Goal: Task Accomplishment & Management: Complete application form

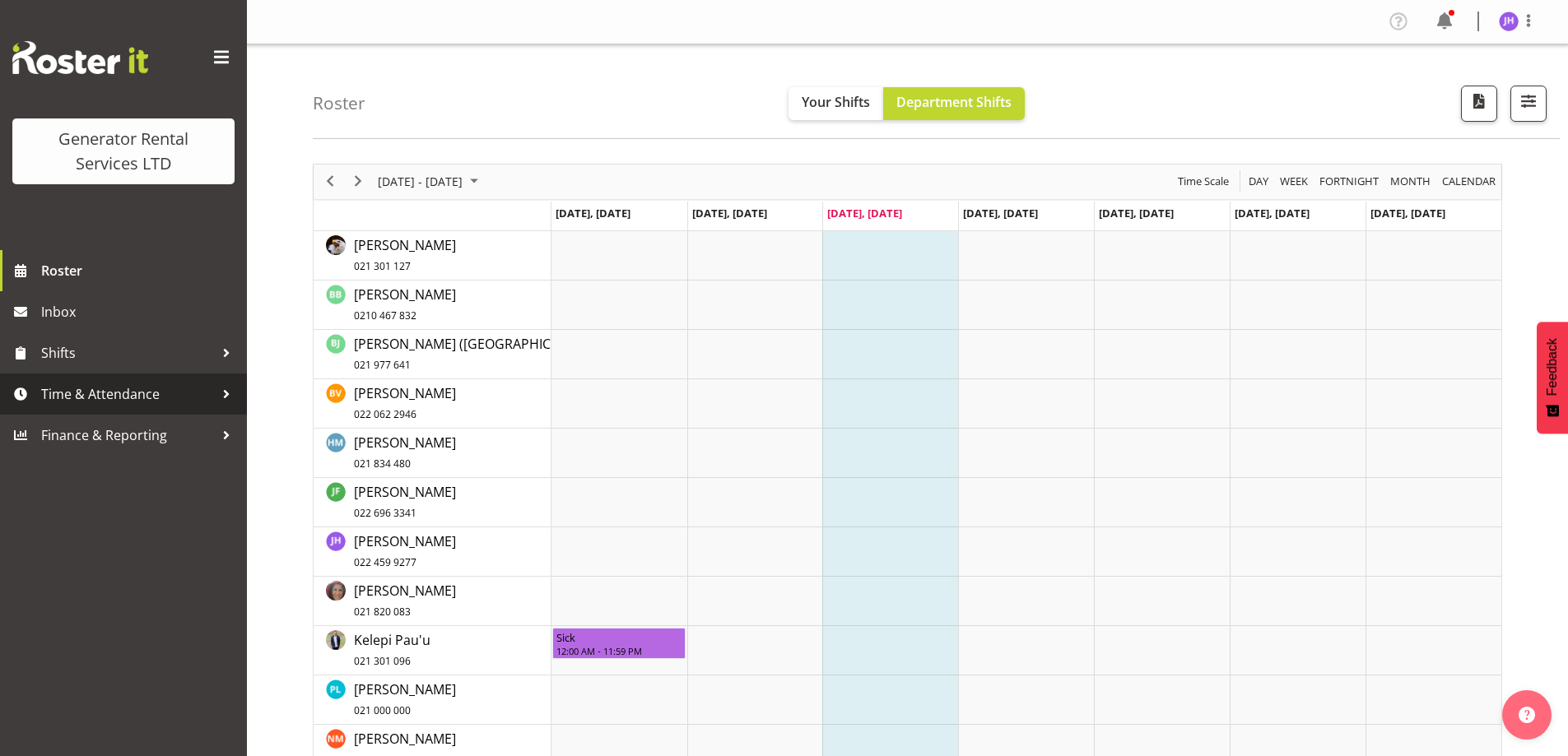
click at [157, 401] on span "Time & Attendance" at bounding box center [127, 394] width 173 height 25
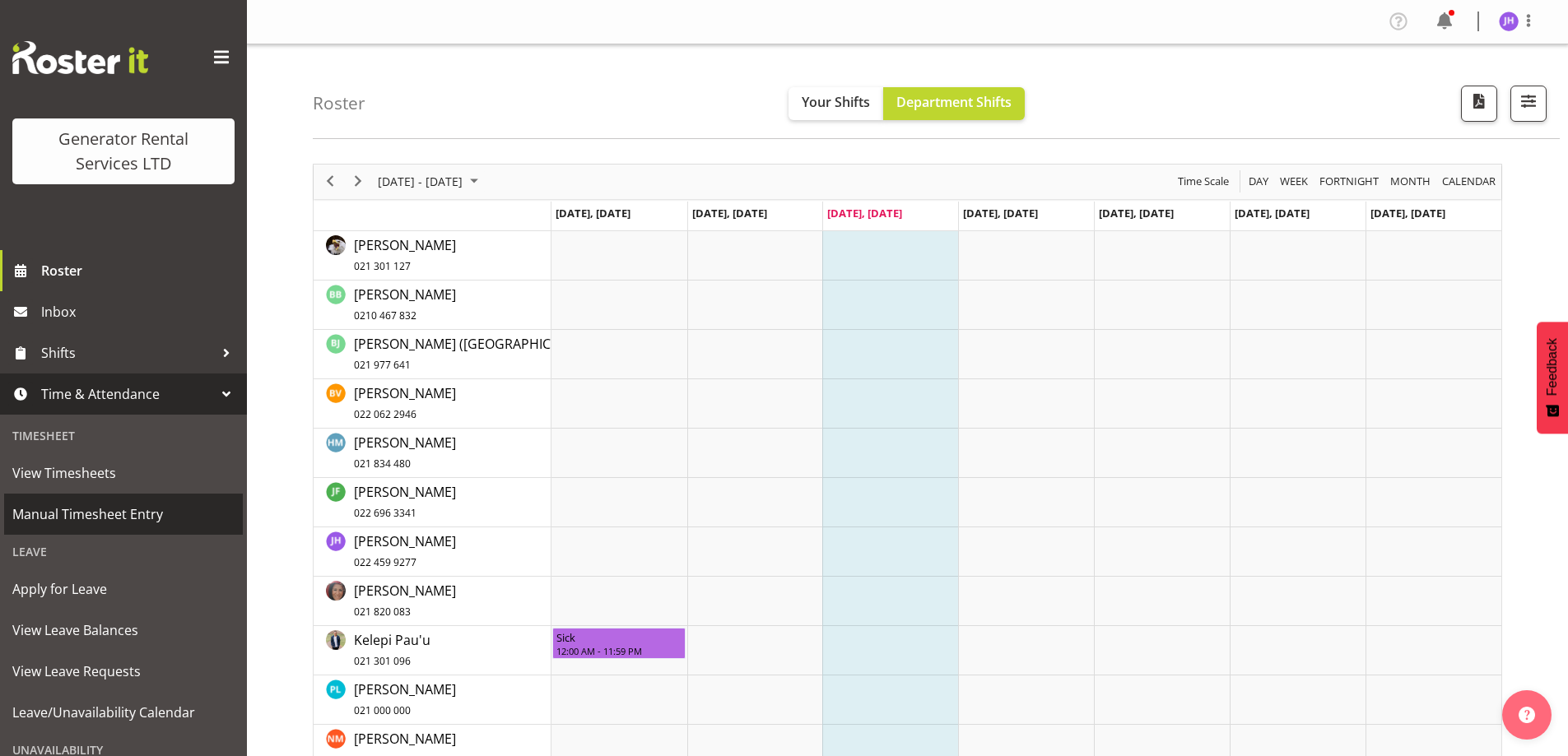
click at [146, 512] on span "Manual Timesheet Entry" at bounding box center [124, 515] width 222 height 25
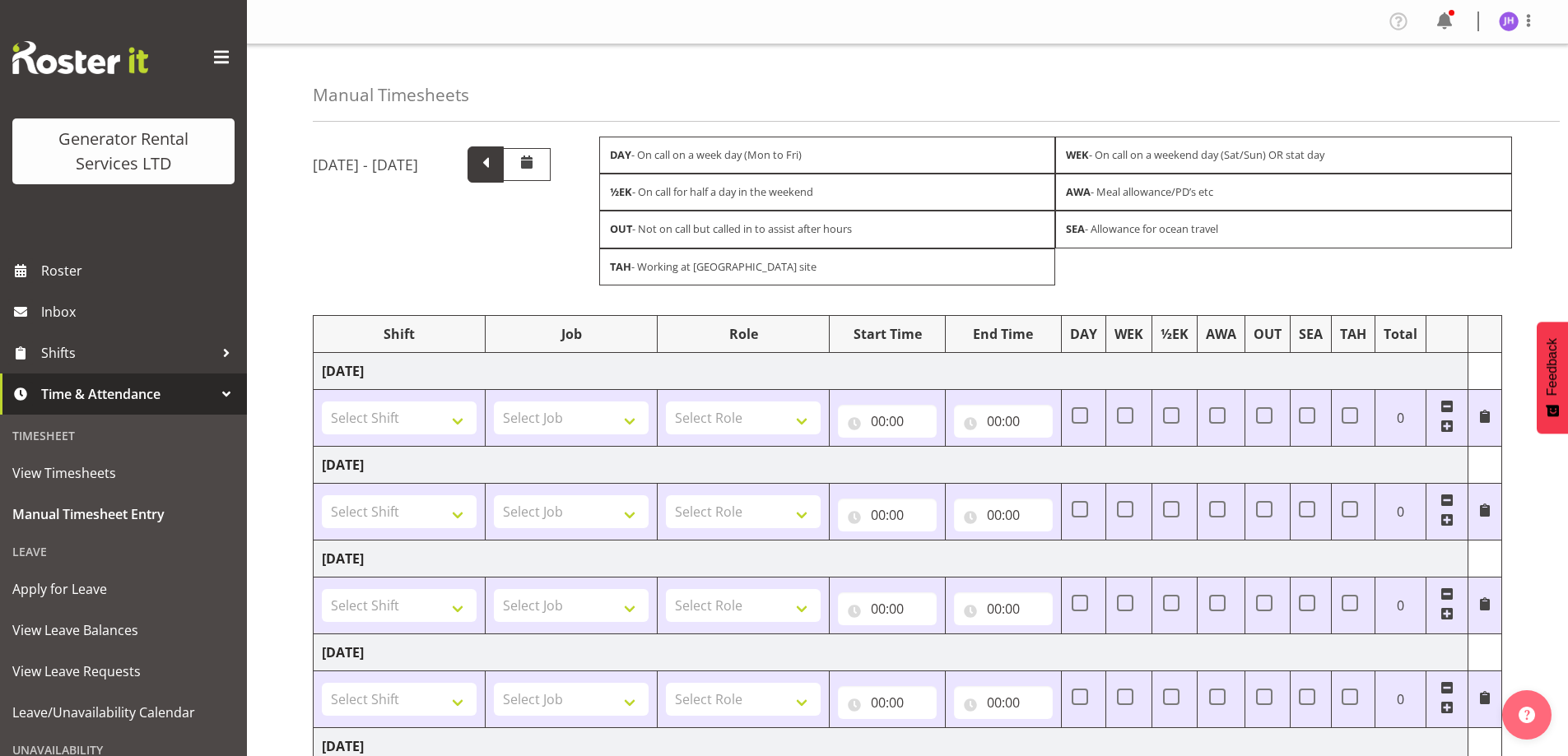
click at [504, 164] on span at bounding box center [485, 164] width 36 height 36
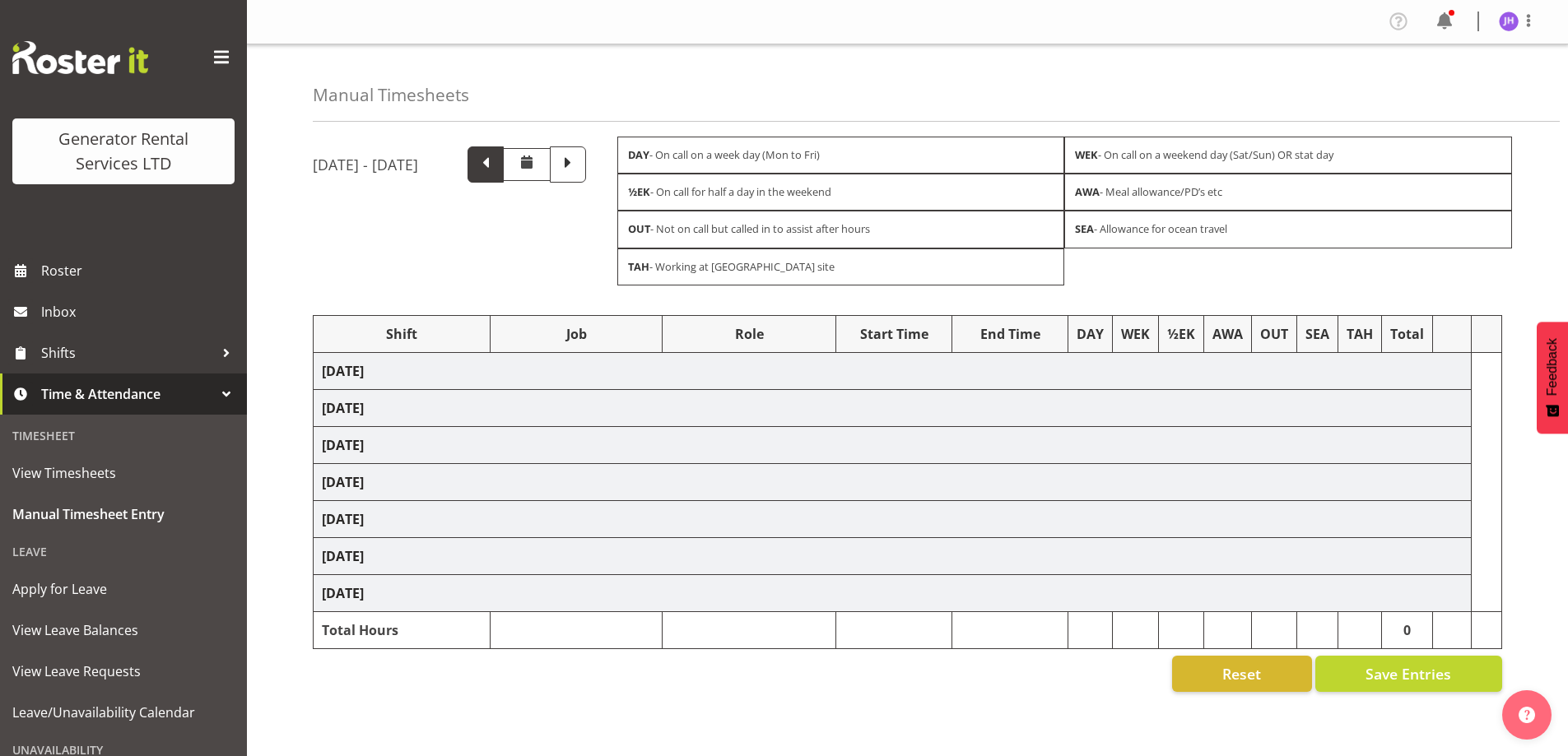
select select "24023"
select select "24858"
select select "24023"
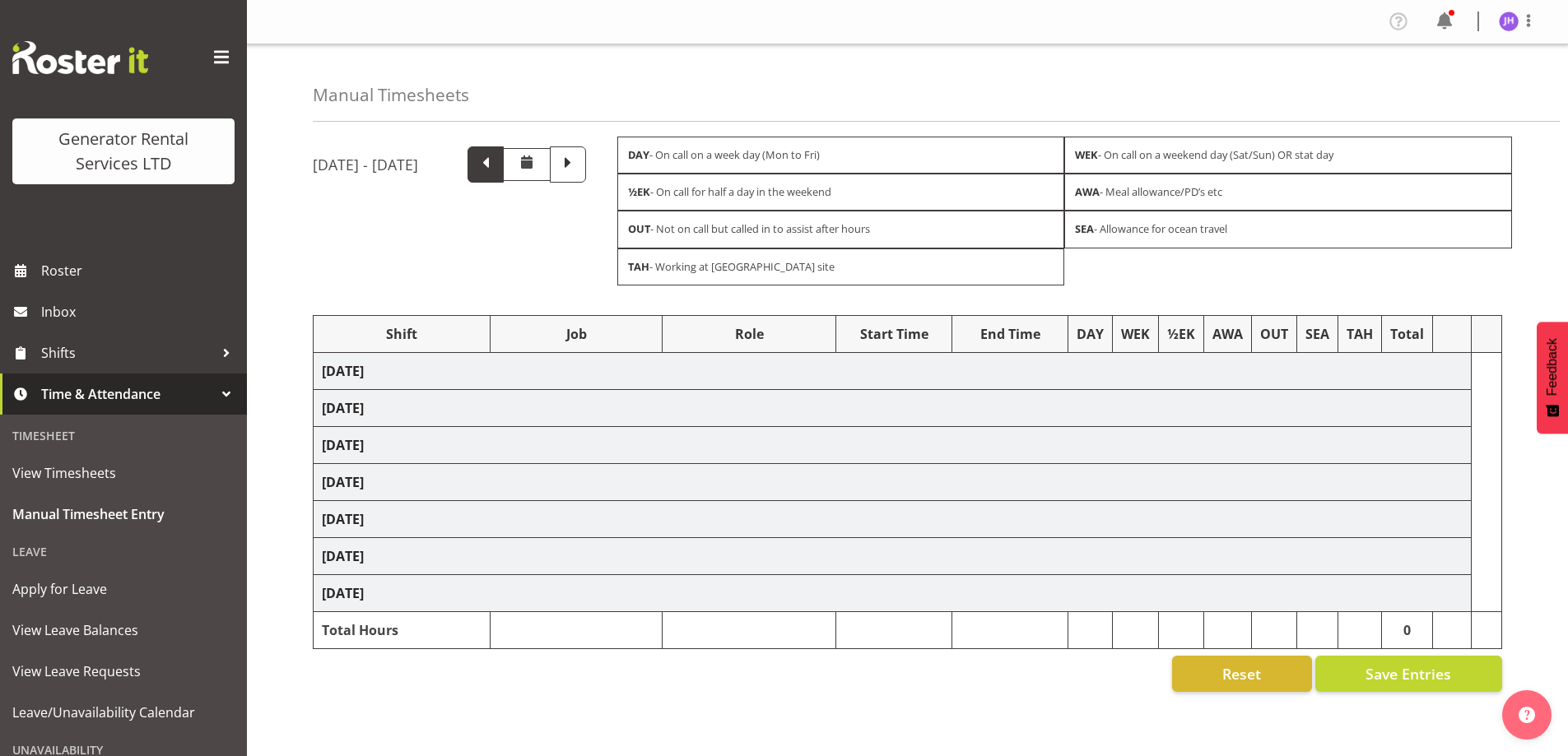
select select "24023"
select select "7"
select select "24023"
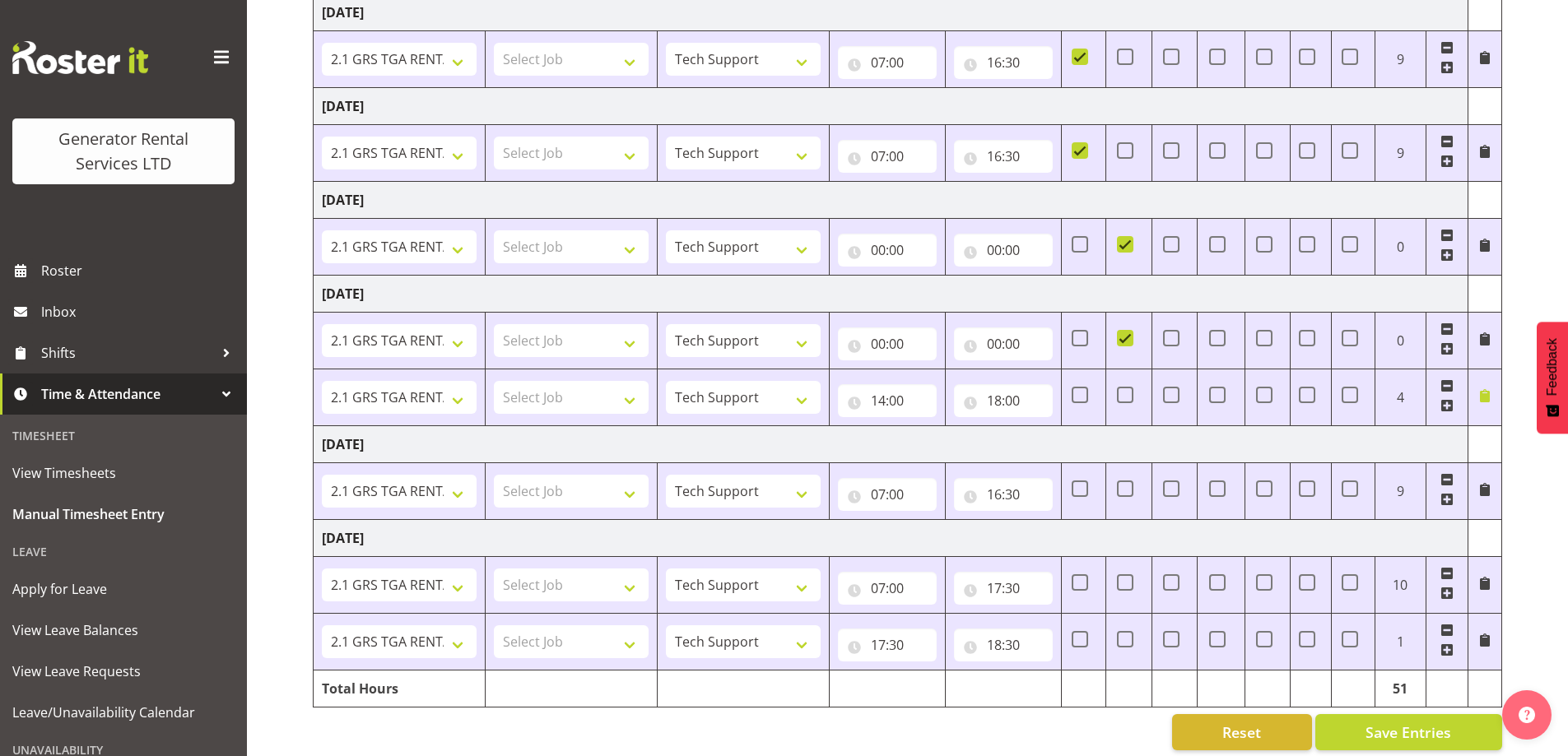
scroll to position [471, 0]
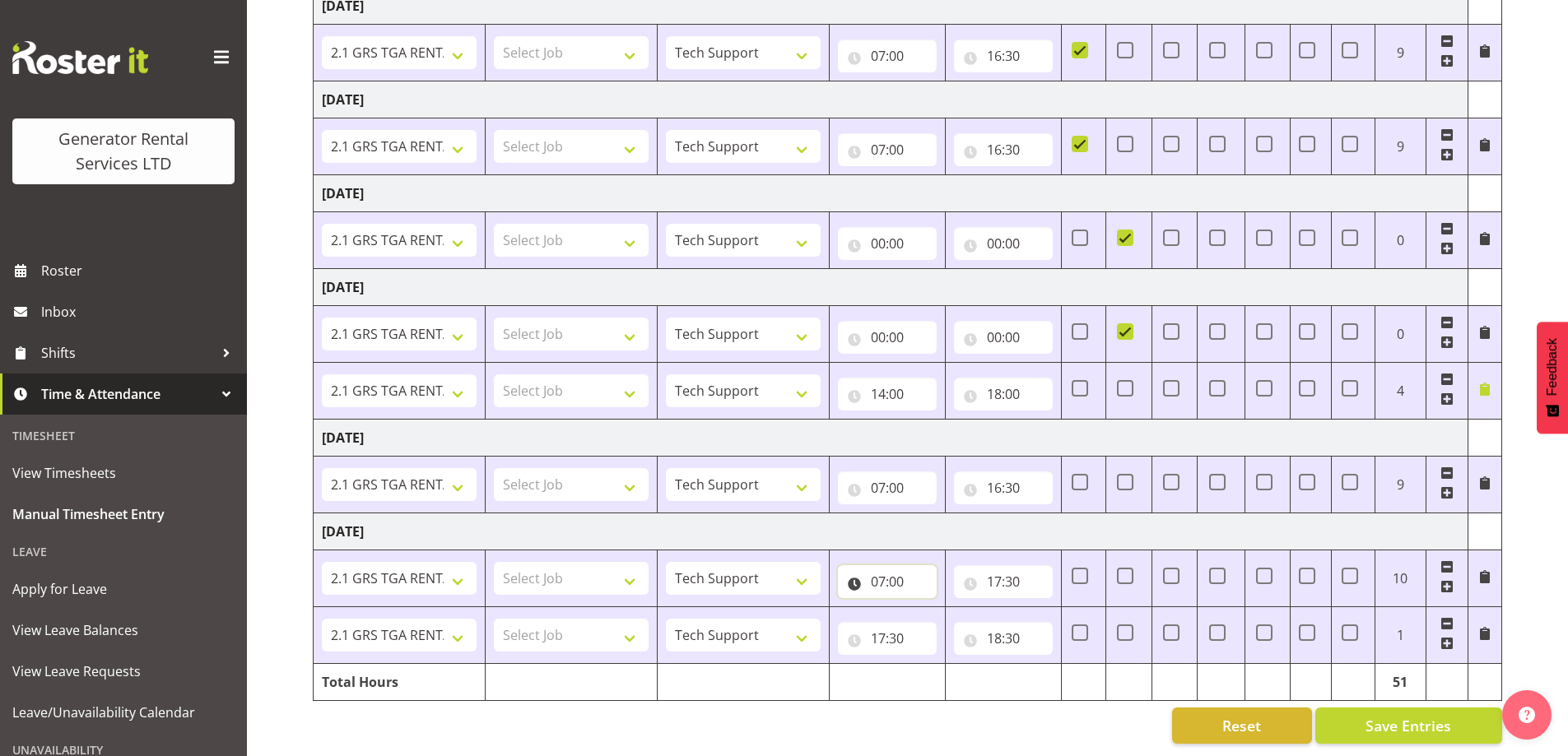
click at [898, 566] on input "07:00" at bounding box center [887, 581] width 99 height 33
click at [943, 617] on select "00 01 02 03 04 05 06 07 08 09 10 11 12 13 14 15 16 17 18 19 20 21 22 23" at bounding box center [950, 624] width 37 height 33
select select "6"
click at [932, 608] on select "00 01 02 03 04 05 06 07 08 09 10 11 12 13 14 15 16 17 18 19 20 21 22 23" at bounding box center [950, 624] width 37 height 33
type input "06:00"
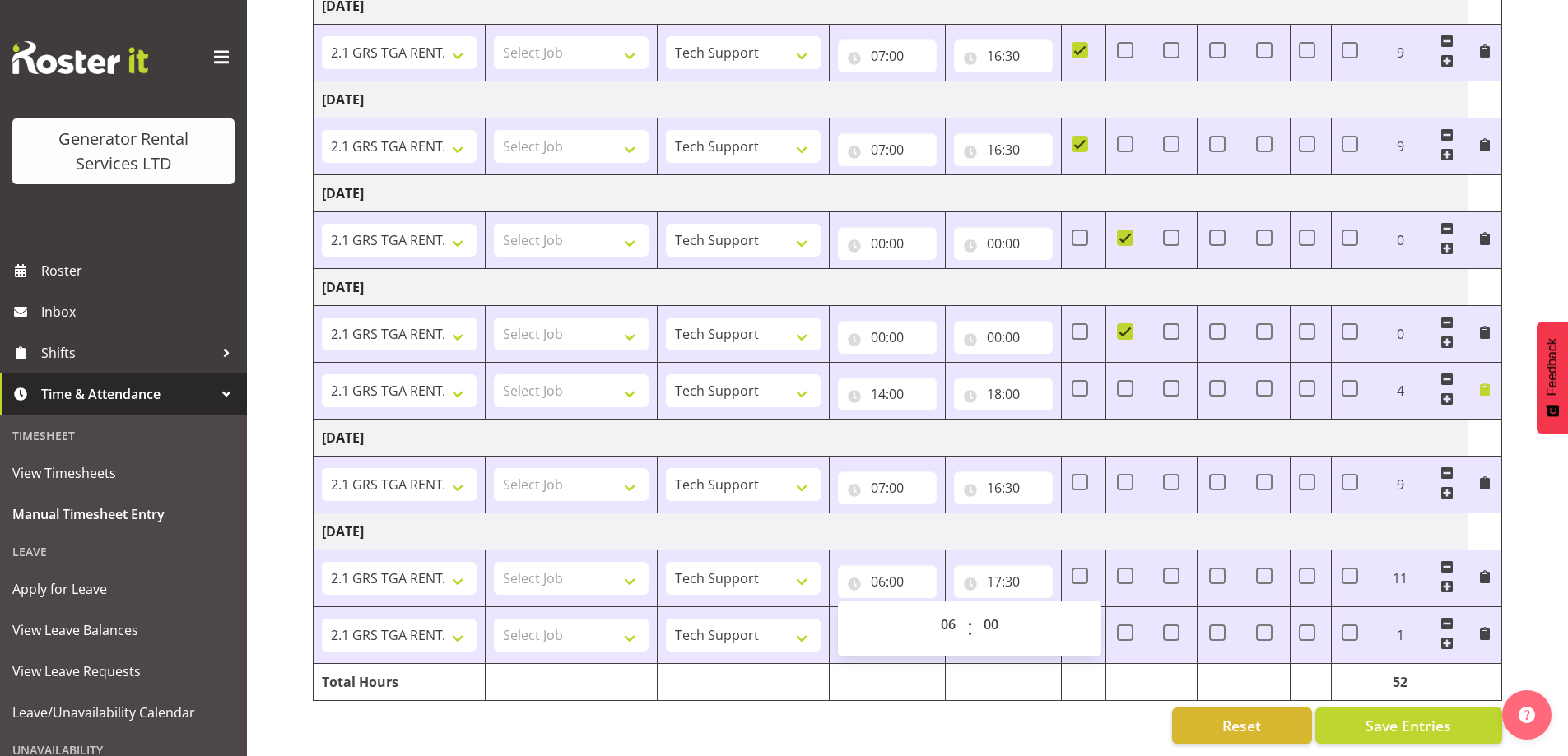
click at [989, 726] on div "Reset Save Entries" at bounding box center [907, 725] width 1189 height 36
click at [996, 628] on input "18:30" at bounding box center [1003, 637] width 99 height 33
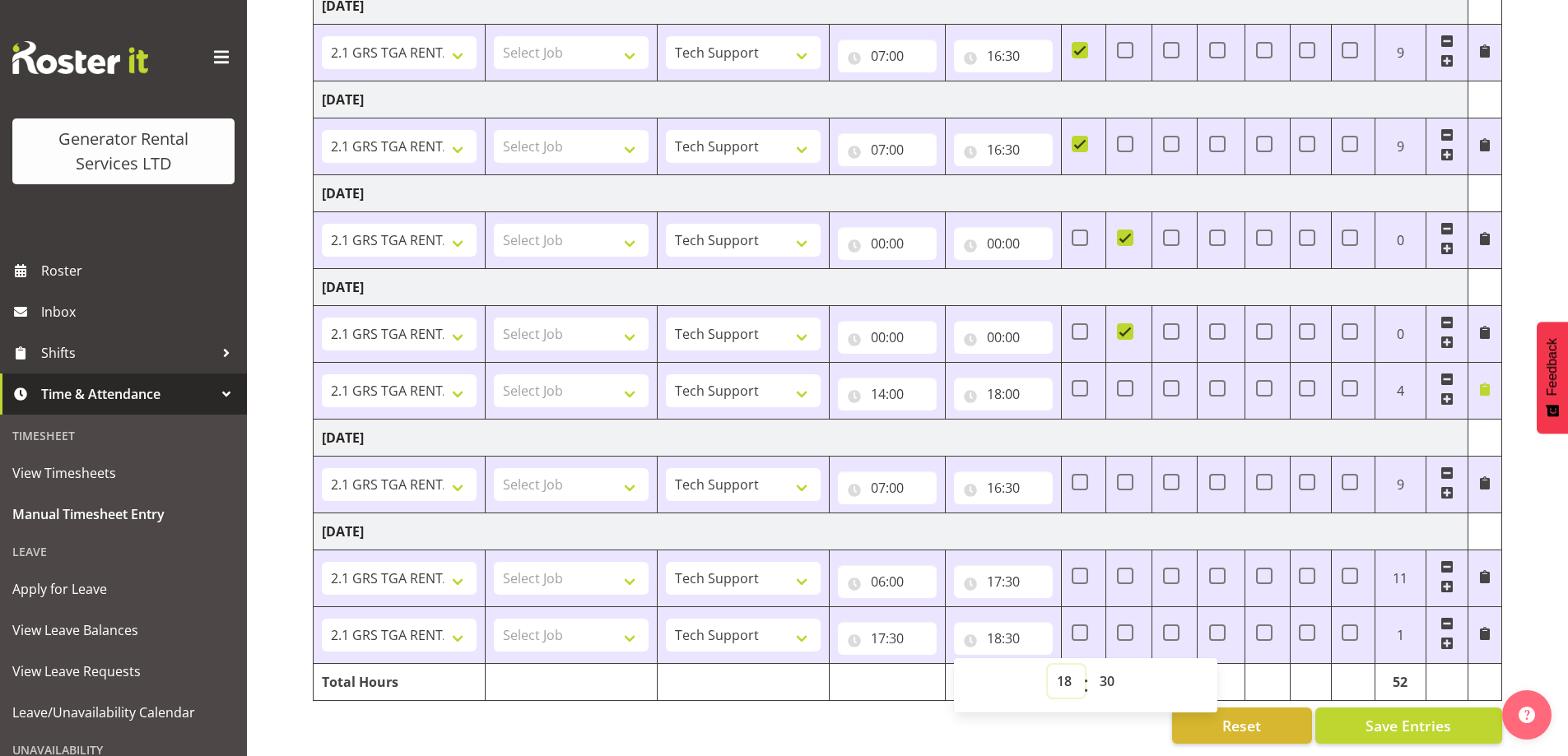
click at [1056, 665] on select "00 01 02 03 04 05 06 07 08 09 10 11 12 13 14 15 16 17 18 19 20 21 22 23" at bounding box center [1066, 681] width 37 height 33
select select "17"
click at [1047, 665] on select "00 01 02 03 04 05 06 07 08 09 10 11 12 13 14 15 16 17 18 19 20 21 22 23" at bounding box center [1066, 681] width 37 height 33
type input "17:30"
click at [1104, 677] on select "00 01 02 03 04 05 06 07 08 09 10 11 12 13 14 15 16 17 18 19 20 21 22 23 24 25 2…" at bounding box center [1109, 681] width 37 height 33
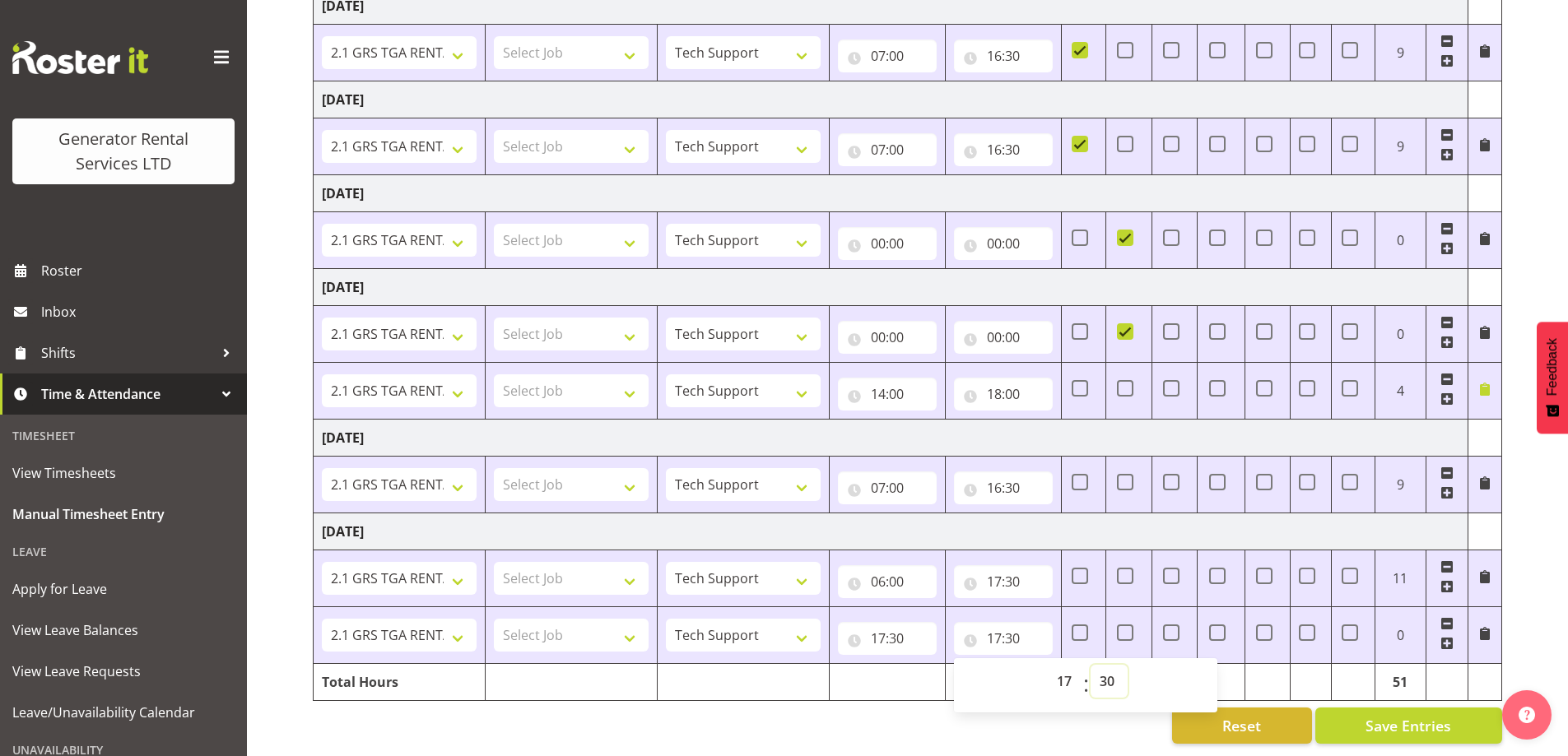
click at [1116, 665] on select "00 01 02 03 04 05 06 07 08 09 10 11 12 13 14 15 16 17 18 19 20 21 22 23 24 25 2…" at bounding box center [1109, 681] width 37 height 33
select select "0"
click at [1091, 665] on select "00 01 02 03 04 05 06 07 08 09 10 11 12 13 14 15 16 17 18 19 20 21 22 23 24 25 2…" at bounding box center [1109, 681] width 37 height 33
type input "17:00"
click at [950, 733] on div "[DATE] - [DATE] DAY - On call on a week day (Mon to Fri) WEK - On call on a wee…" at bounding box center [940, 216] width 1255 height 1081
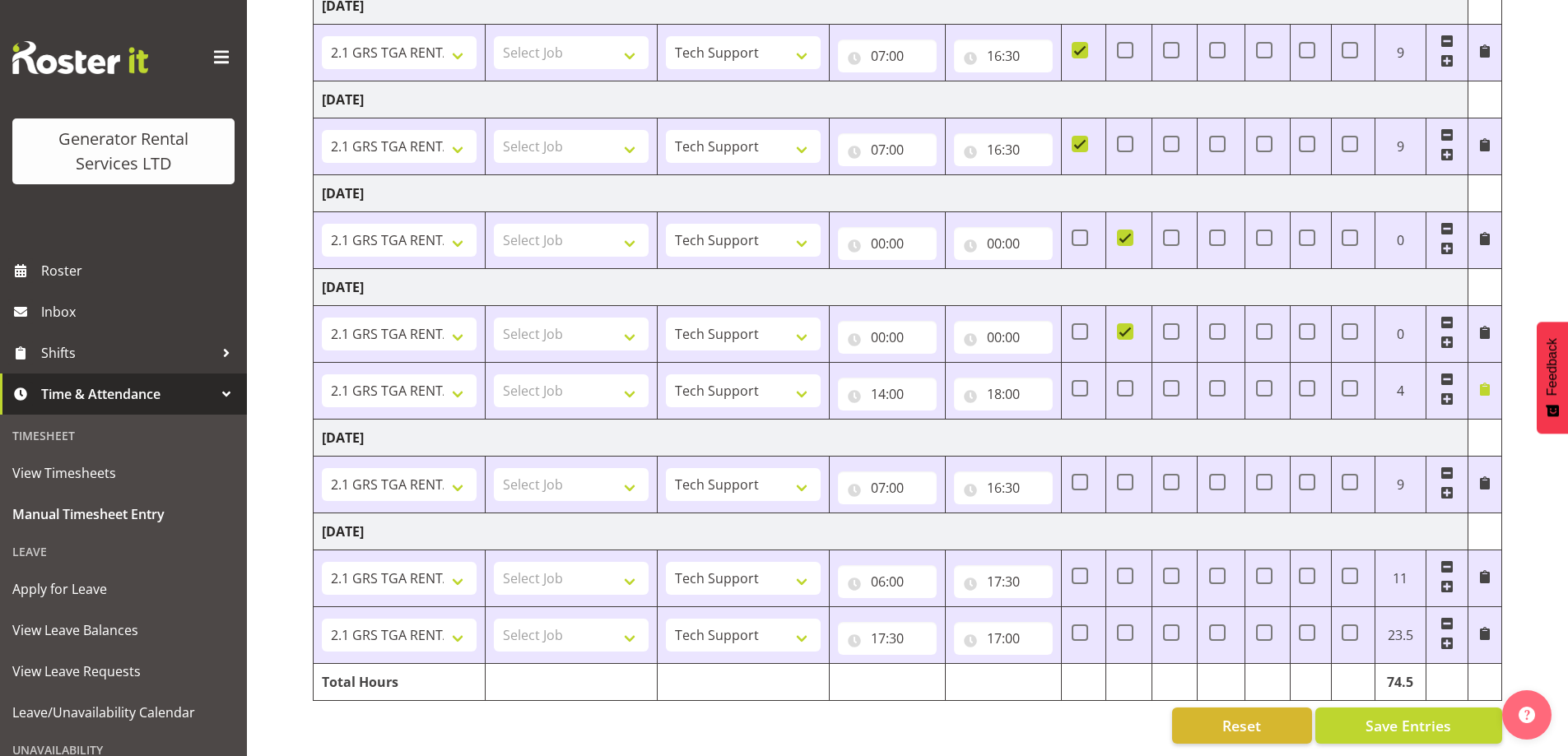
click at [1448, 616] on span at bounding box center [1447, 623] width 13 height 13
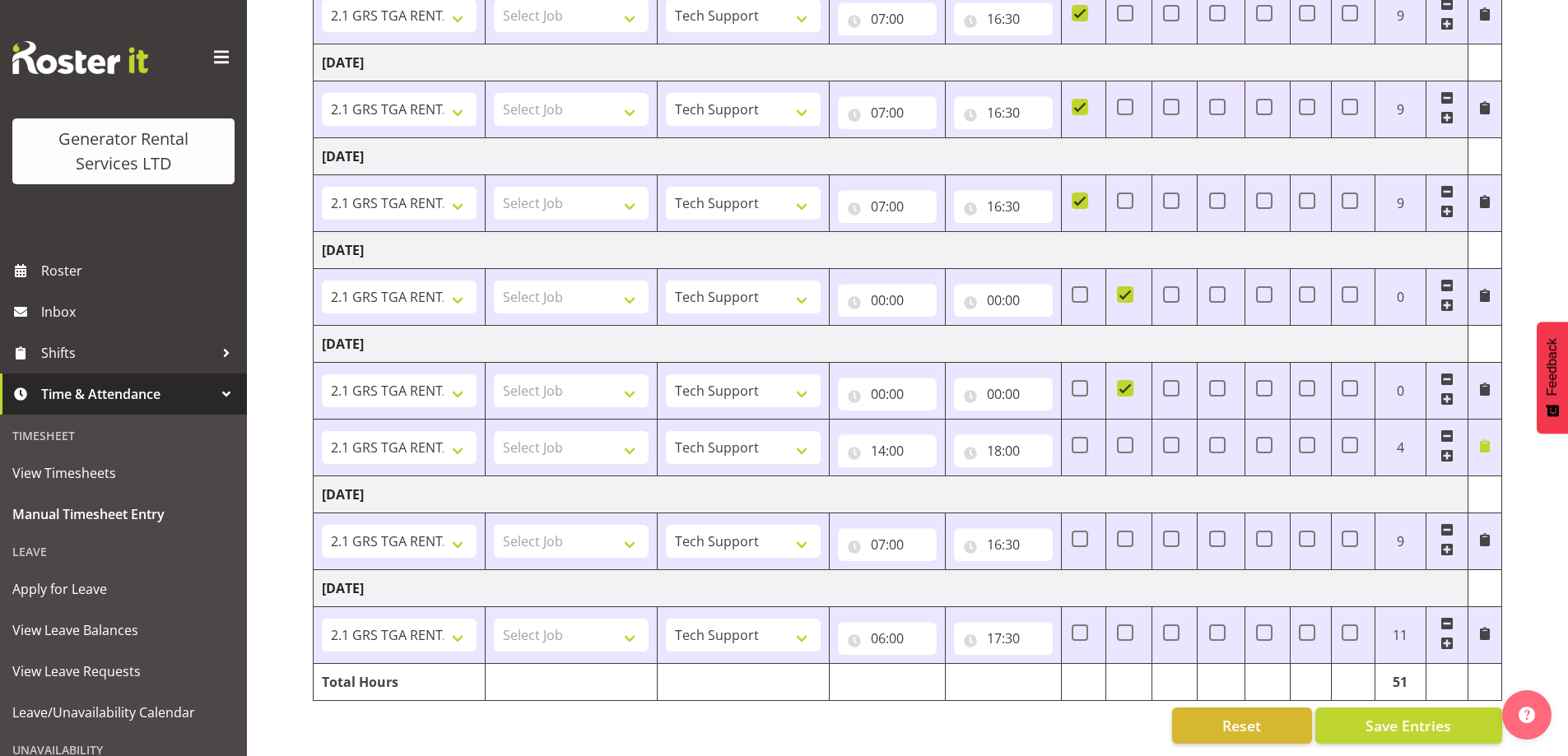
scroll to position [414, 0]
click at [1015, 622] on input "17:30" at bounding box center [1003, 637] width 99 height 33
click at [1112, 676] on select "00 01 02 03 04 05 06 07 08 09 10 11 12 13 14 15 16 17 18 19 20 21 22 23 24 25 2…" at bounding box center [1109, 681] width 37 height 33
select select "0"
click at [1091, 665] on select "00 01 02 03 04 05 06 07 08 09 10 11 12 13 14 15 16 17 18 19 20 21 22 23 24 25 2…" at bounding box center [1109, 681] width 37 height 33
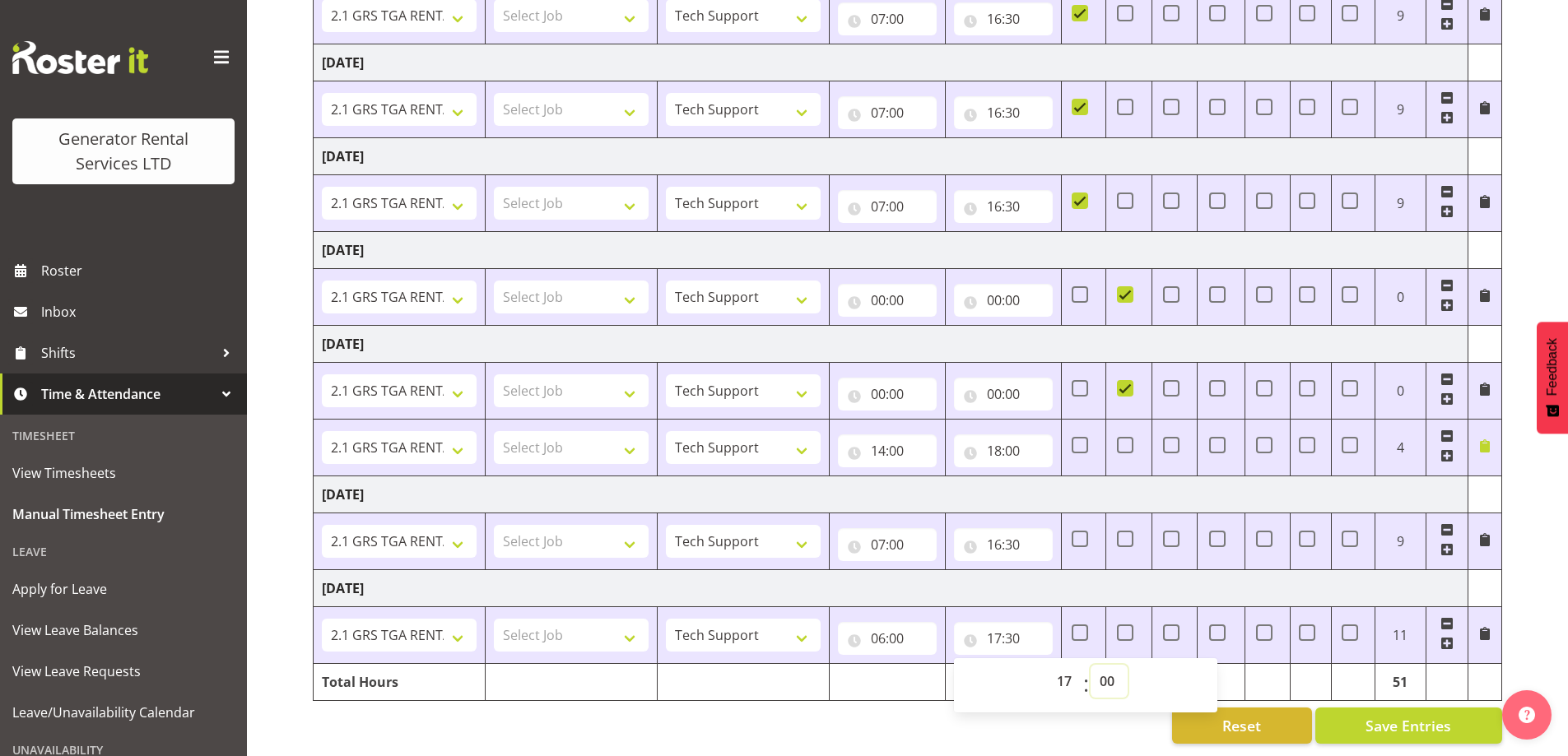
type input "17:00"
click at [929, 708] on div "Reset Save Entries" at bounding box center [907, 725] width 1189 height 36
click at [1489, 627] on span at bounding box center [1484, 633] width 13 height 13
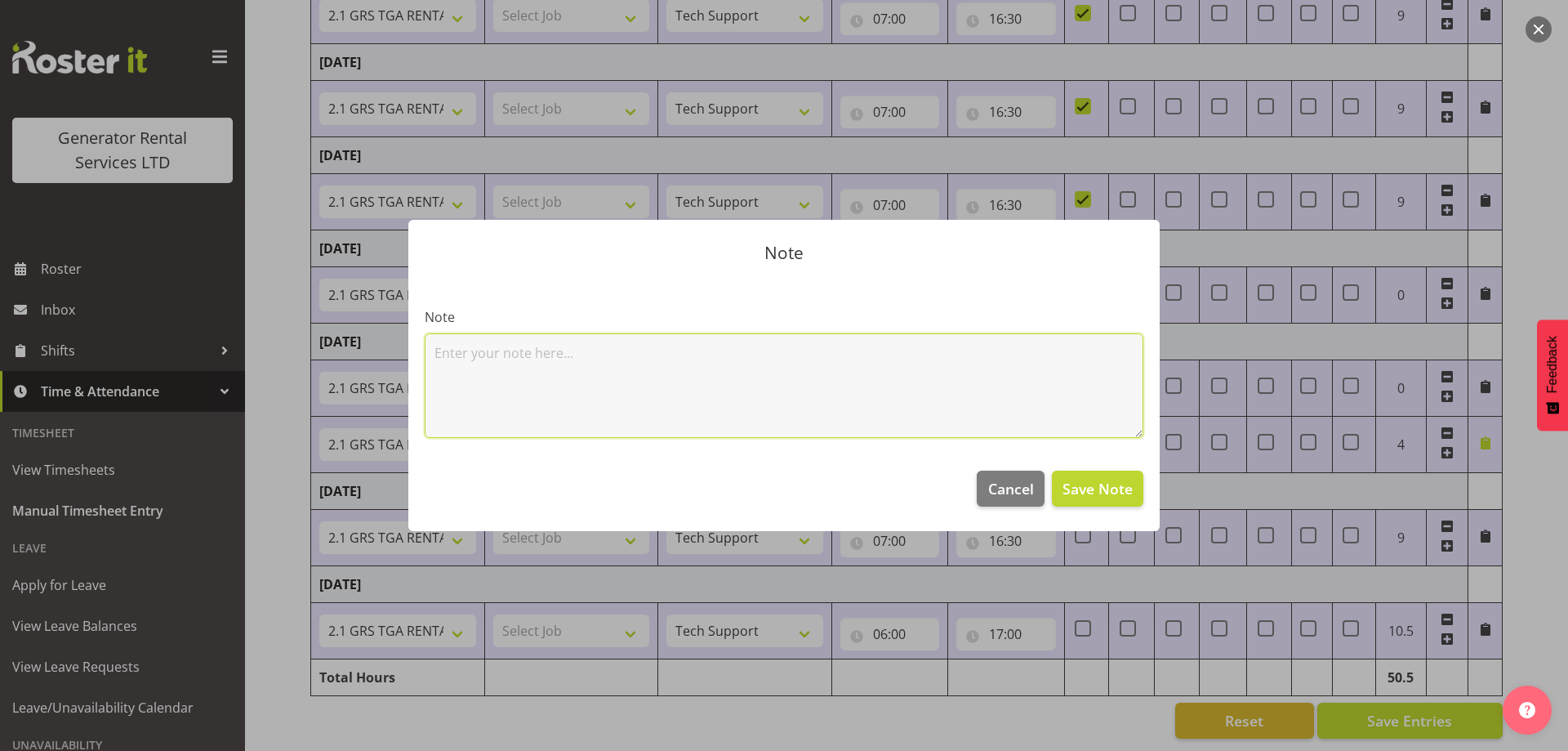
click at [756, 378] on textarea at bounding box center [784, 386] width 718 height 105
type textarea "early start auckland- later finish, waiting foir my ute to be serviced"
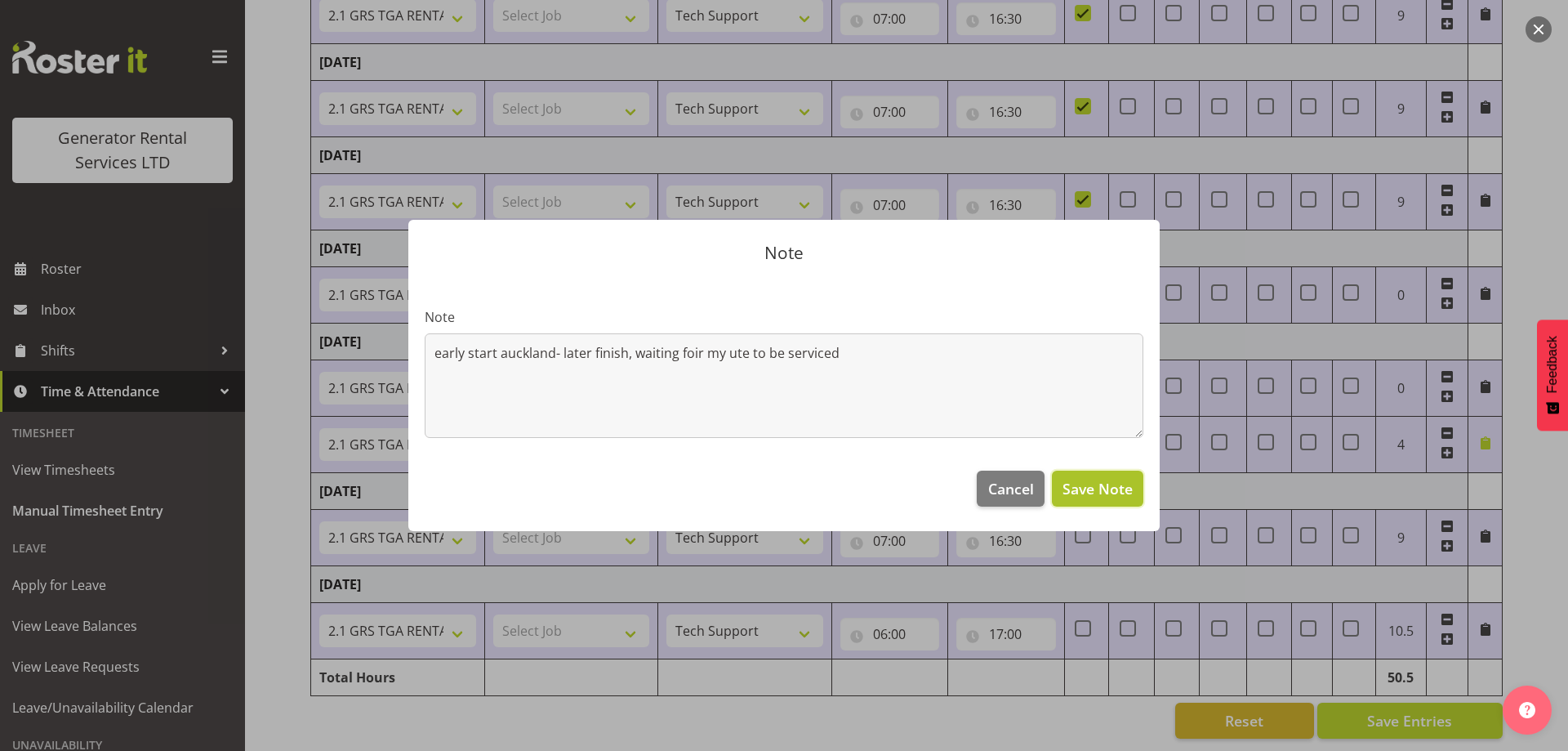
click at [1085, 475] on button "Save Note" at bounding box center [1098, 488] width 91 height 36
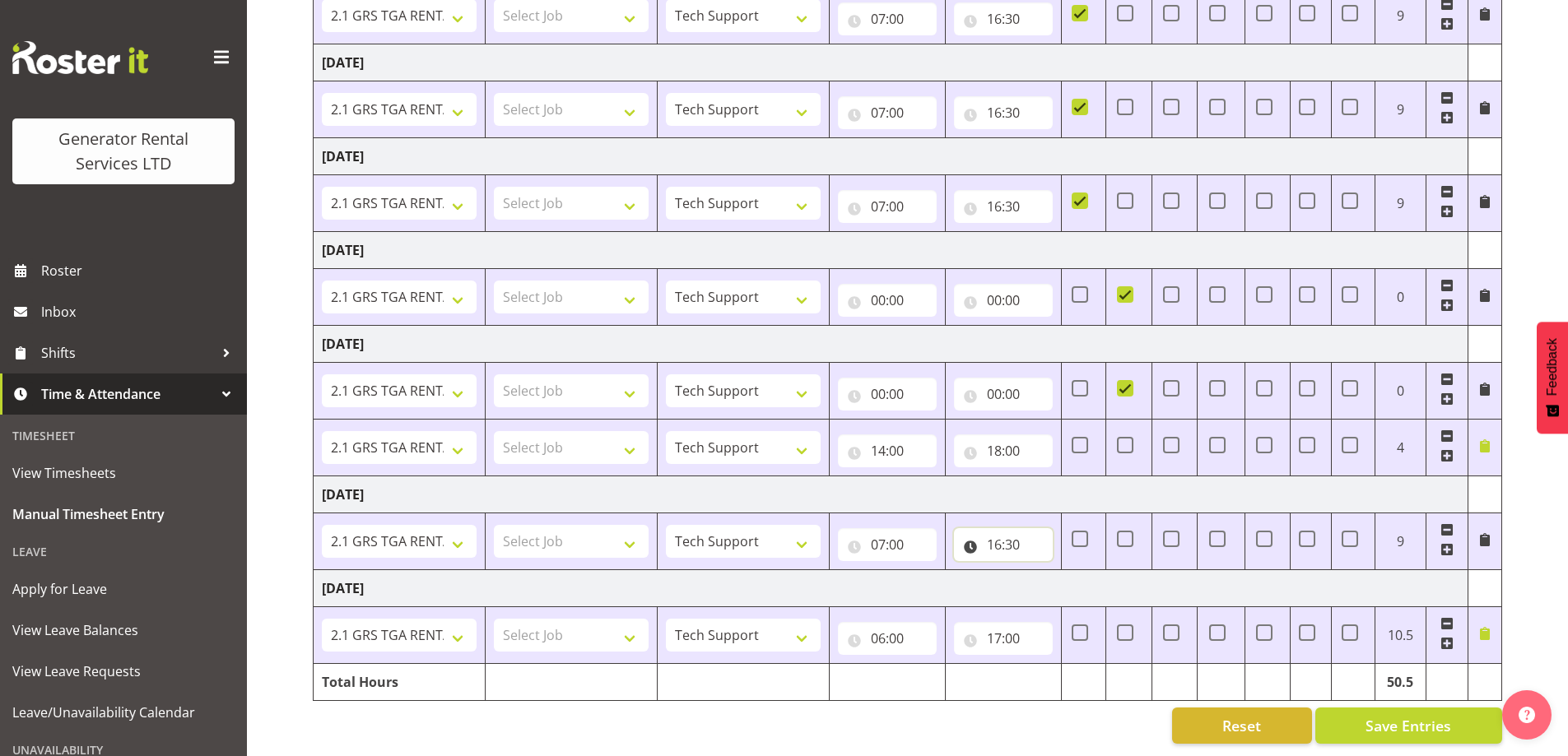
click at [1009, 540] on input "16:30" at bounding box center [1003, 544] width 99 height 33
click at [1072, 578] on select "00 01 02 03 04 05 06 07 08 09 10 11 12 13 14 15 16 17 18 19 20 21 22 23" at bounding box center [1066, 586] width 37 height 33
select select "18"
click at [1047, 571] on select "00 01 02 03 04 05 06 07 08 09 10 11 12 13 14 15 16 17 18 19 20 21 22 23" at bounding box center [1066, 586] width 37 height 33
type input "18:30"
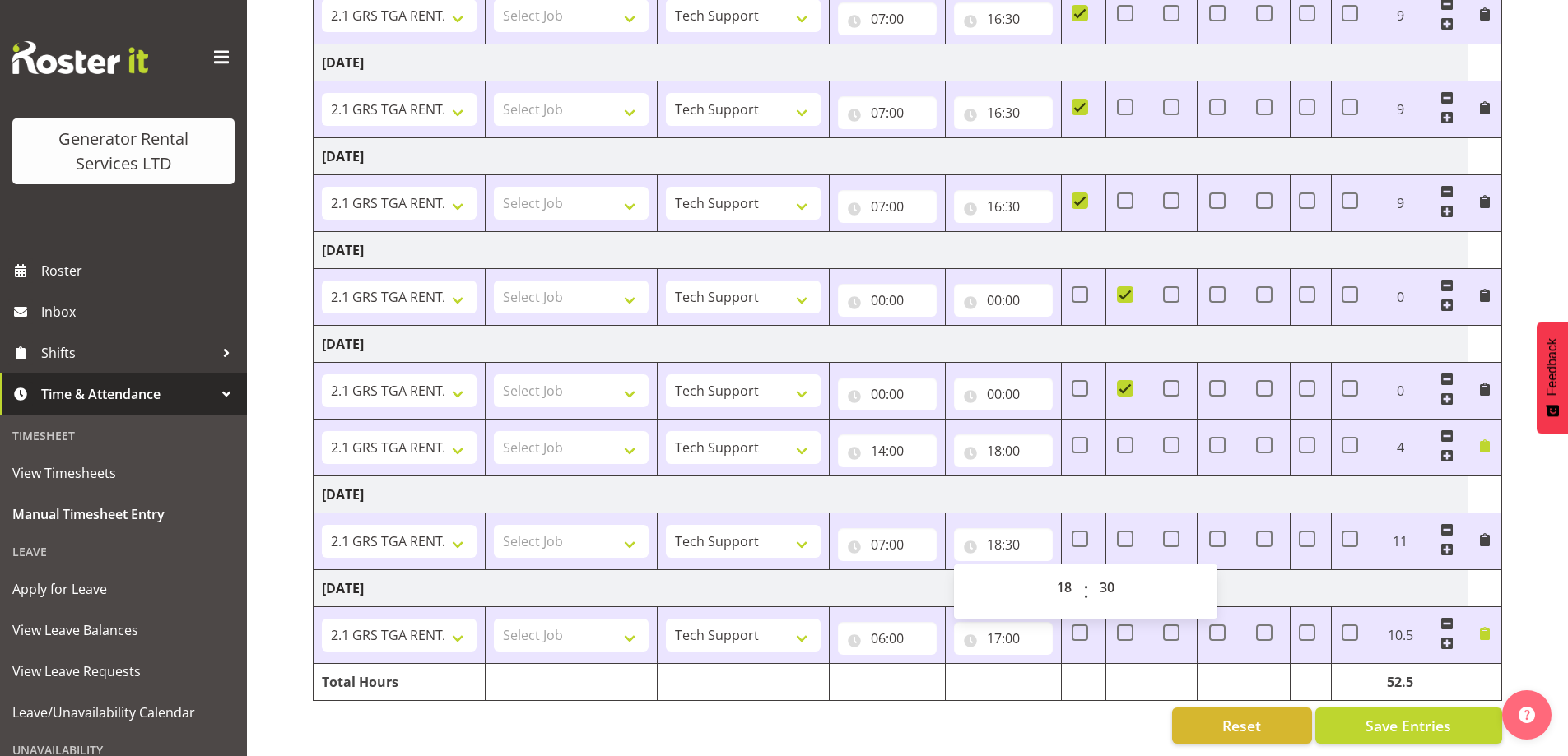
click at [1279, 570] on td "[DATE]" at bounding box center [890, 587] width 1154 height 37
click at [1484, 533] on span at bounding box center [1484, 540] width 13 height 13
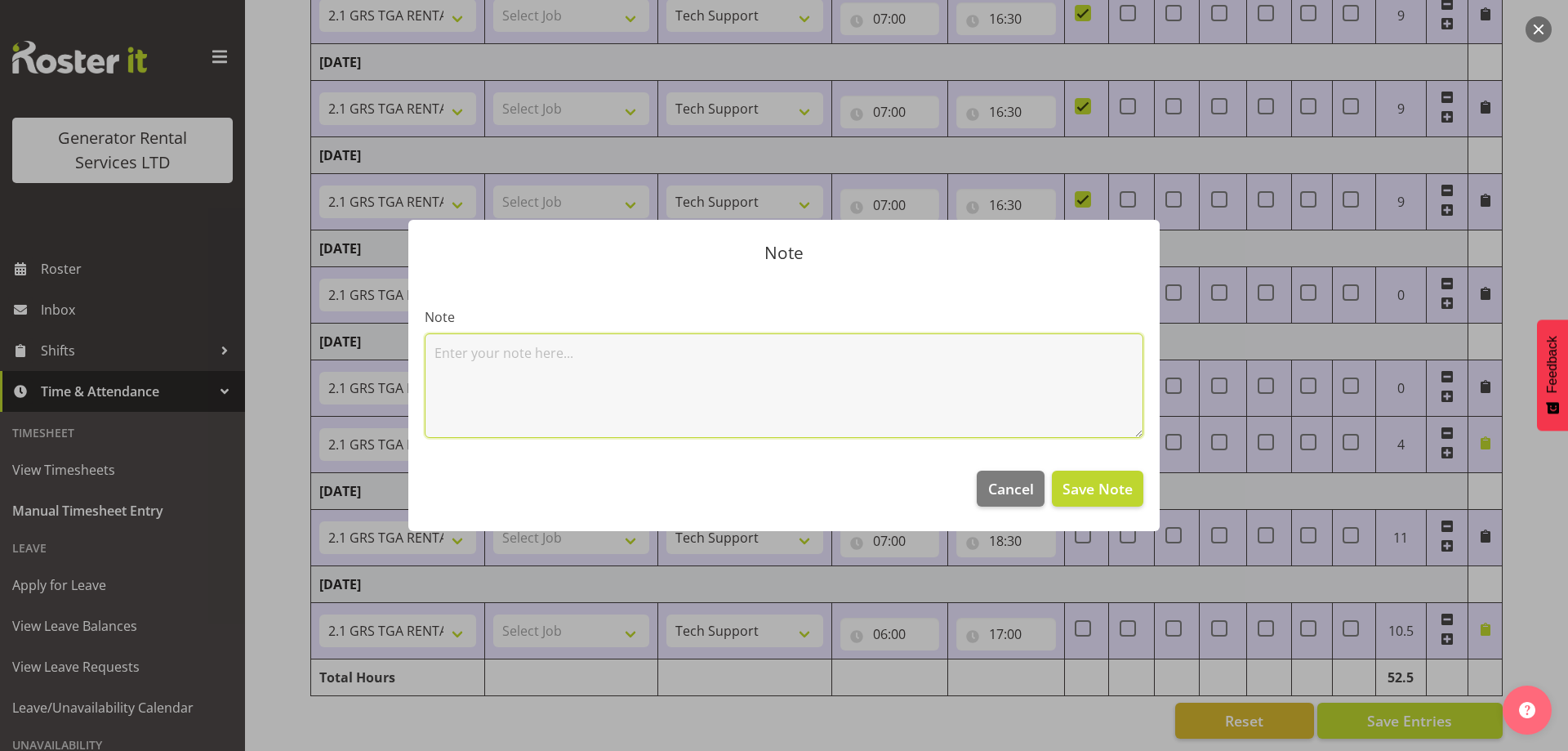
click at [482, 355] on textarea at bounding box center [784, 386] width 718 height 105
type textarea "late finish atlas copco trainings"
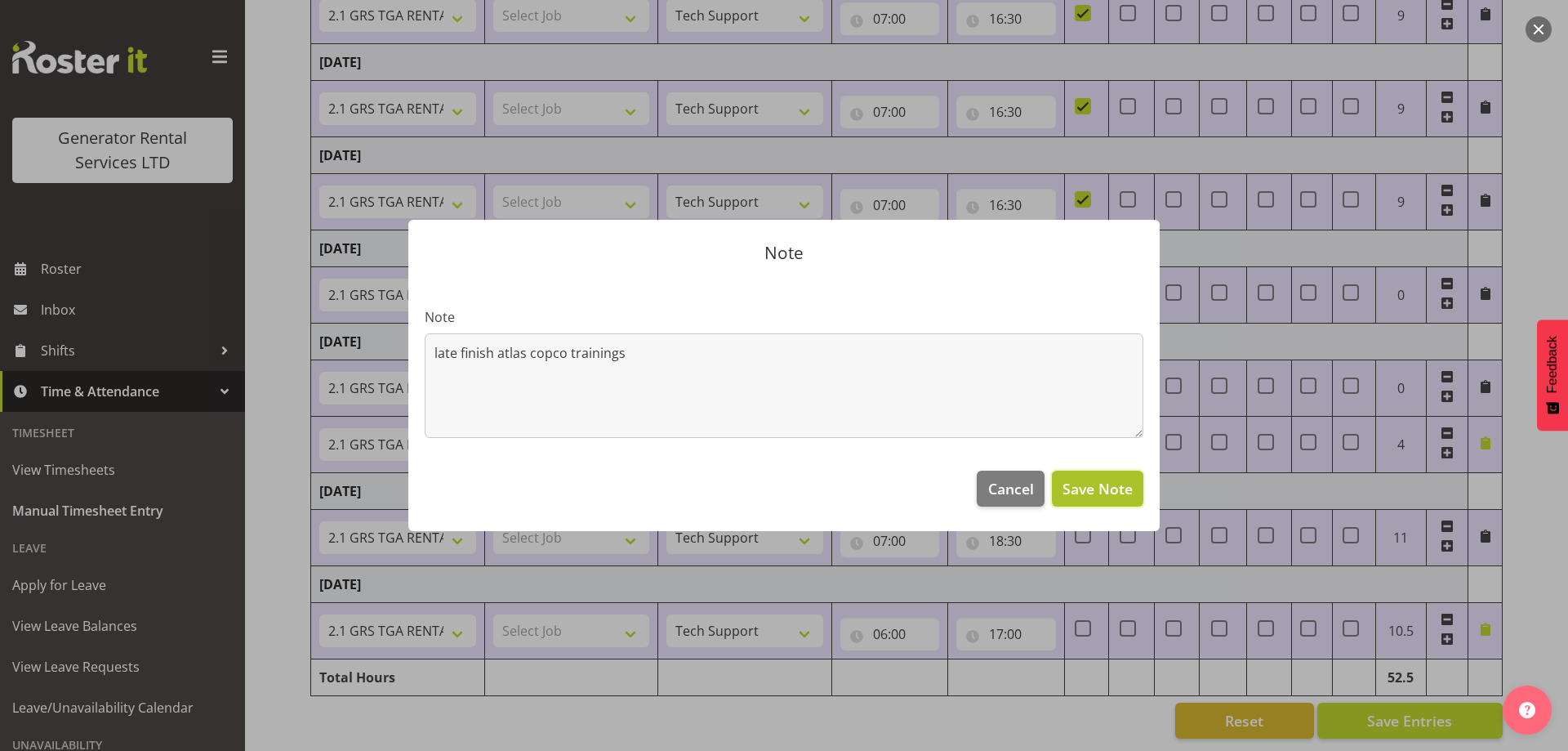
click at [1073, 496] on span "Save Note" at bounding box center [1098, 489] width 71 height 22
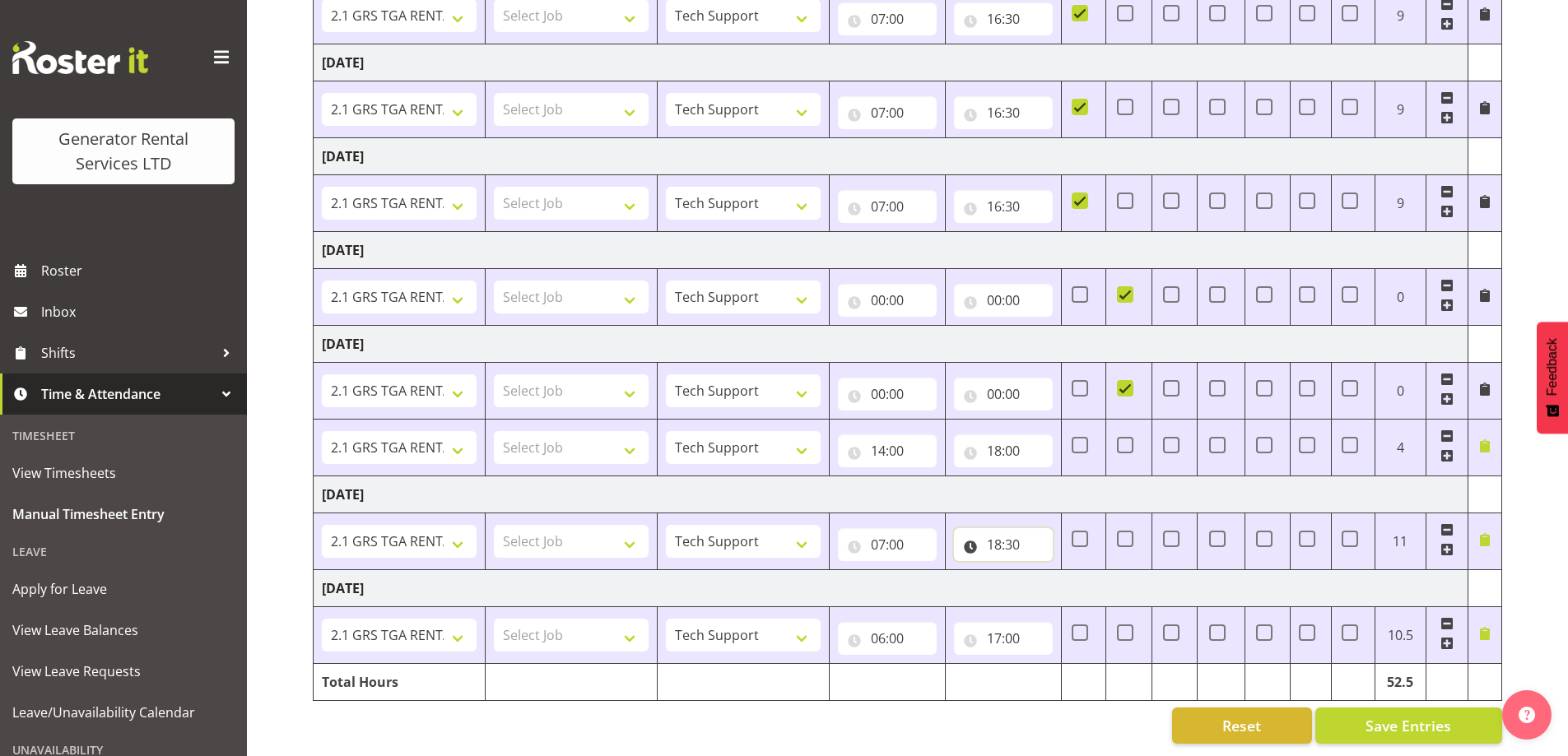
click at [1017, 534] on input "18:30" at bounding box center [1003, 544] width 99 height 33
drag, startPoint x: 1116, startPoint y: 581, endPoint x: 1110, endPoint y: 563, distance: 19.0
click at [1116, 581] on select "00 01 02 03 04 05 06 07 08 09 10 11 12 13 14 15 16 17 18 19 20 21 22 23 24 25 2…" at bounding box center [1109, 586] width 37 height 33
select select "0"
click at [1091, 571] on select "00 01 02 03 04 05 06 07 08 09 10 11 12 13 14 15 16 17 18 19 20 21 22 23 24 25 2…" at bounding box center [1109, 586] width 37 height 33
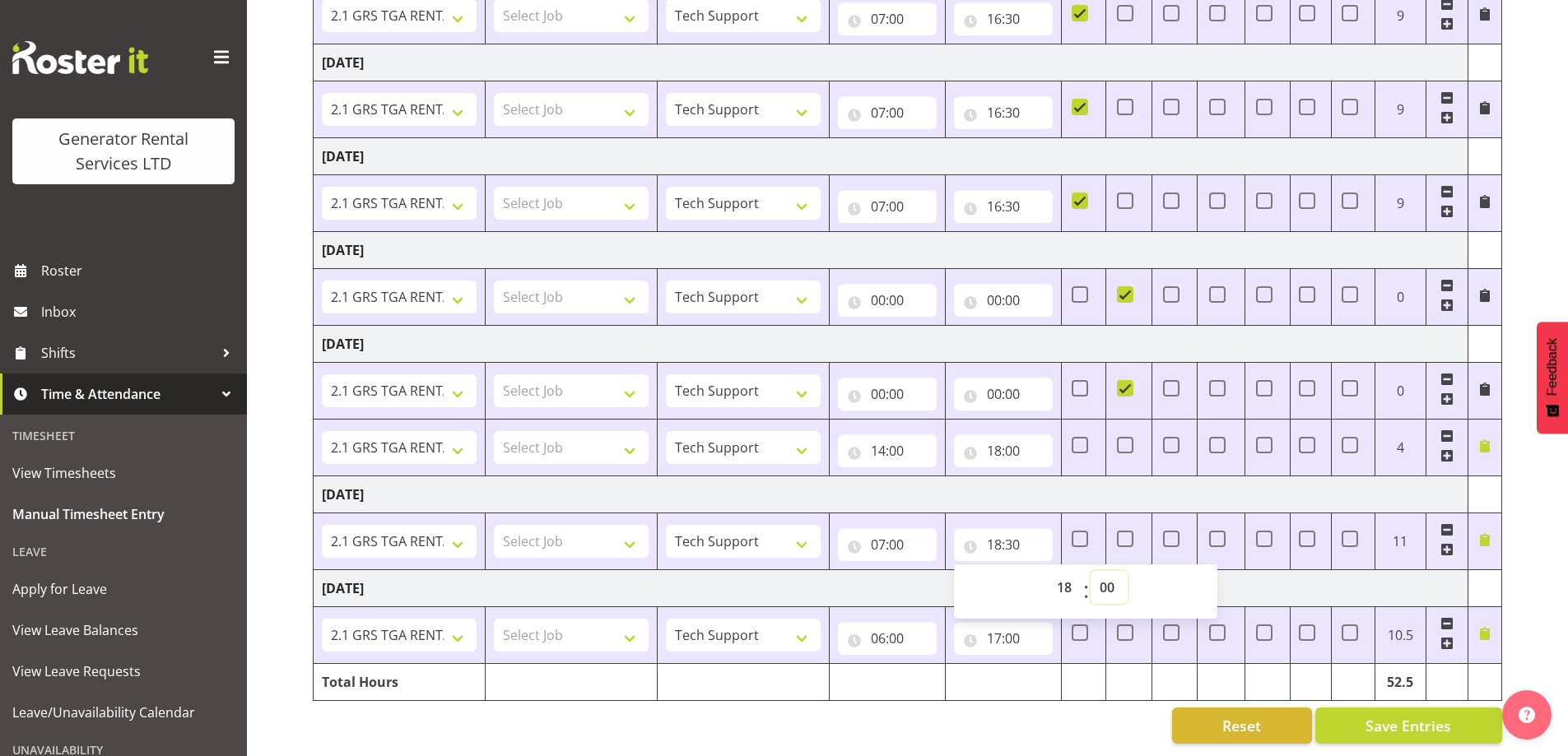
type input "18:00"
click at [1415, 569] on td "[DATE]" at bounding box center [890, 587] width 1154 height 37
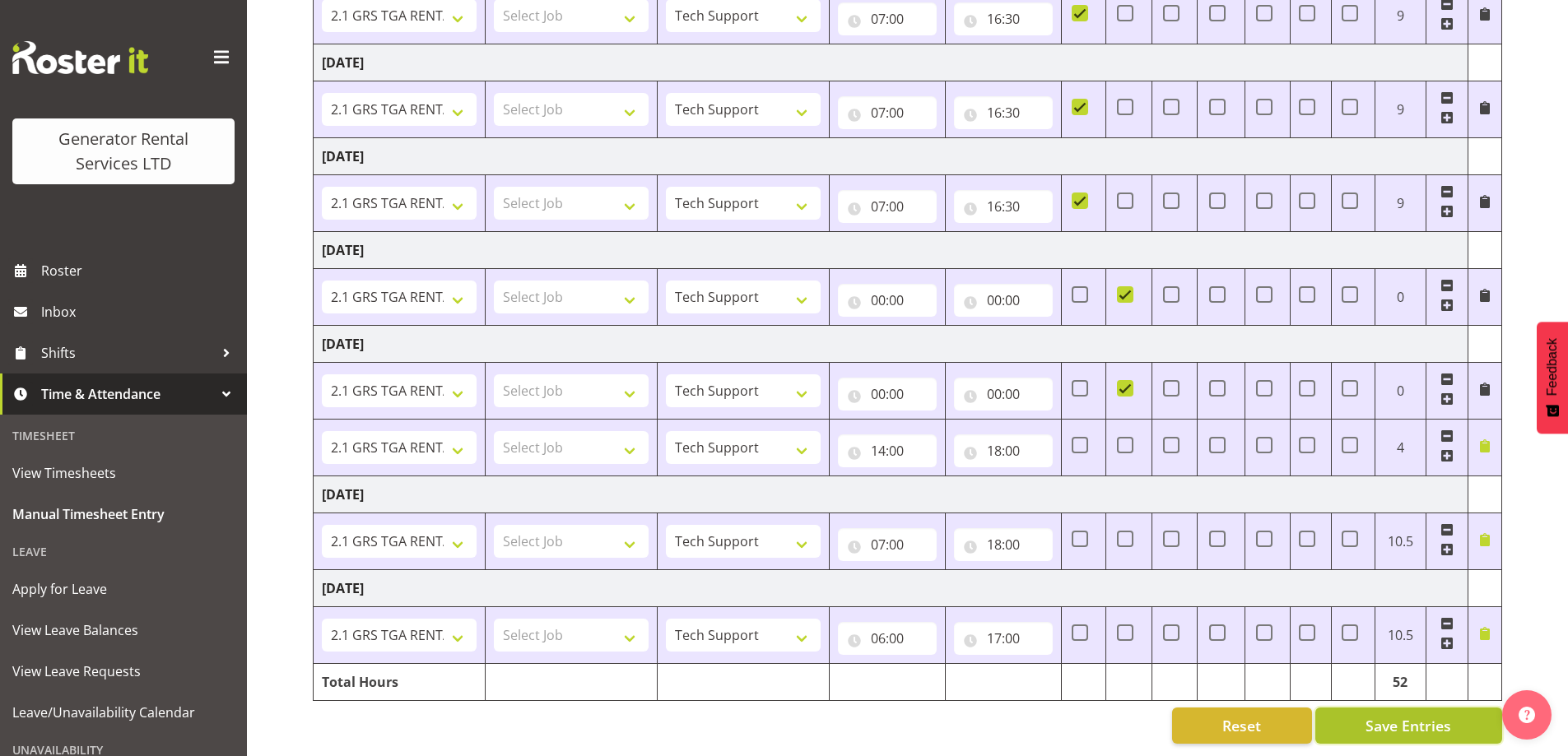
click at [1451, 715] on span "Save Entries" at bounding box center [1408, 726] width 85 height 22
type input "15:00"
select select "24023"
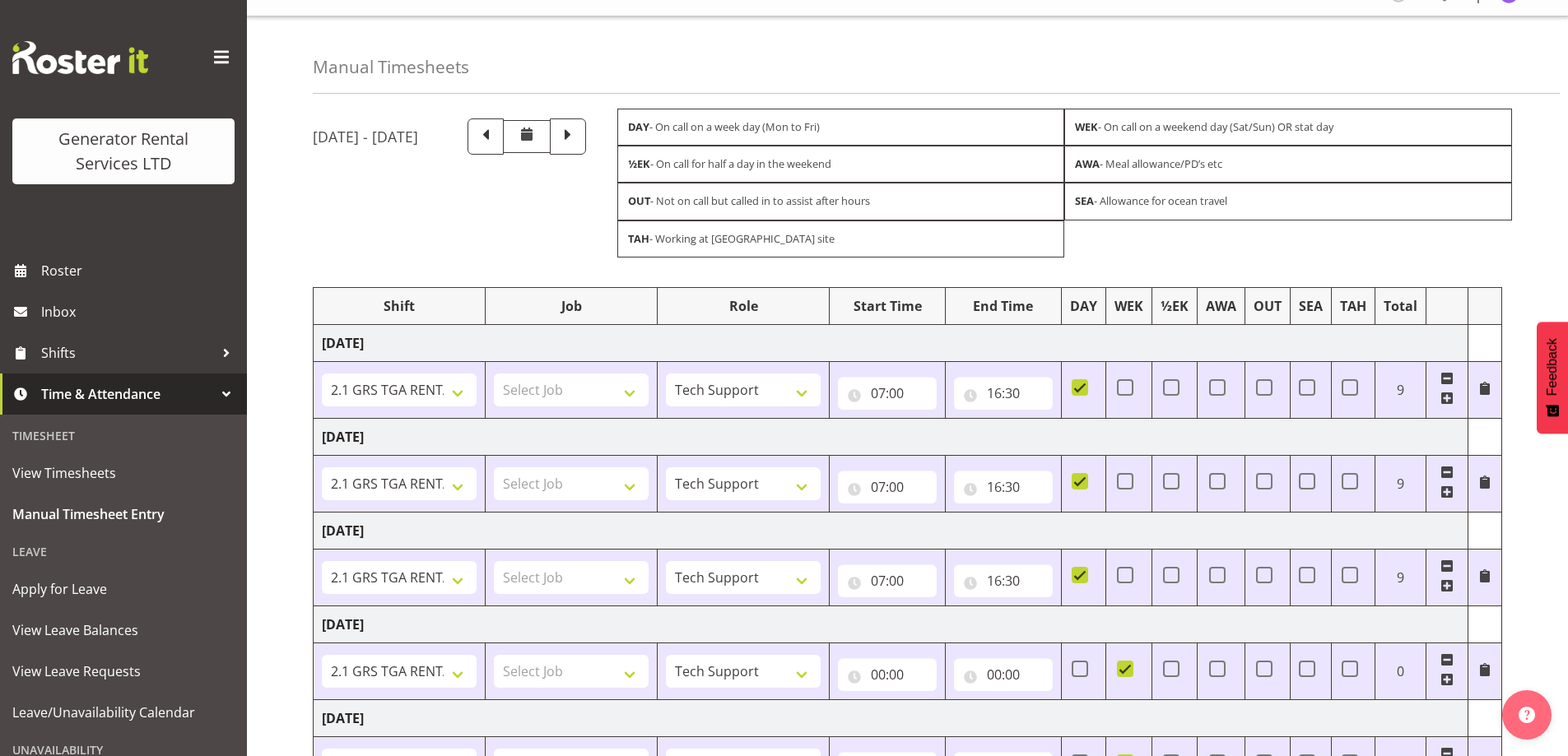
scroll to position [0, 0]
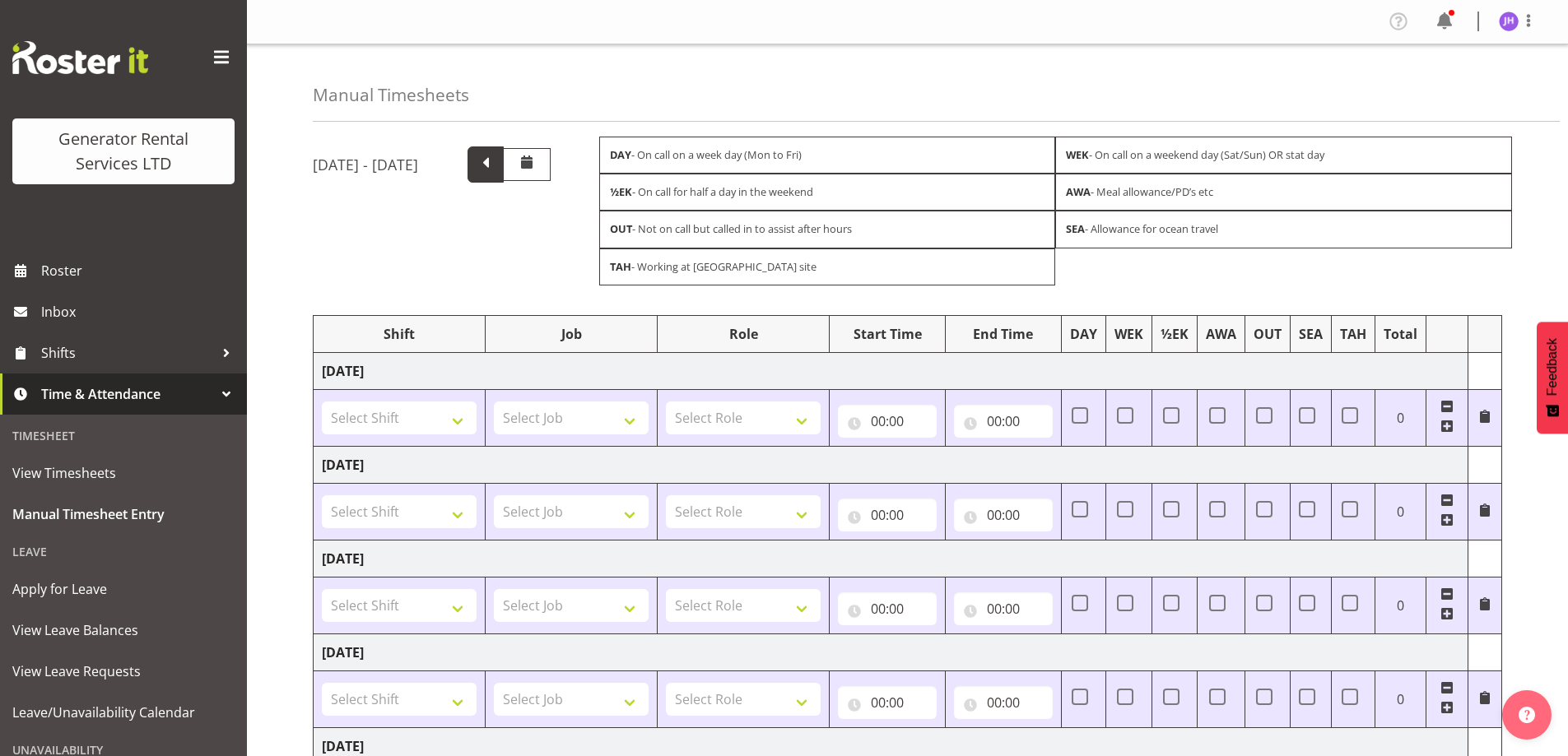
click at [504, 155] on span at bounding box center [485, 164] width 36 height 36
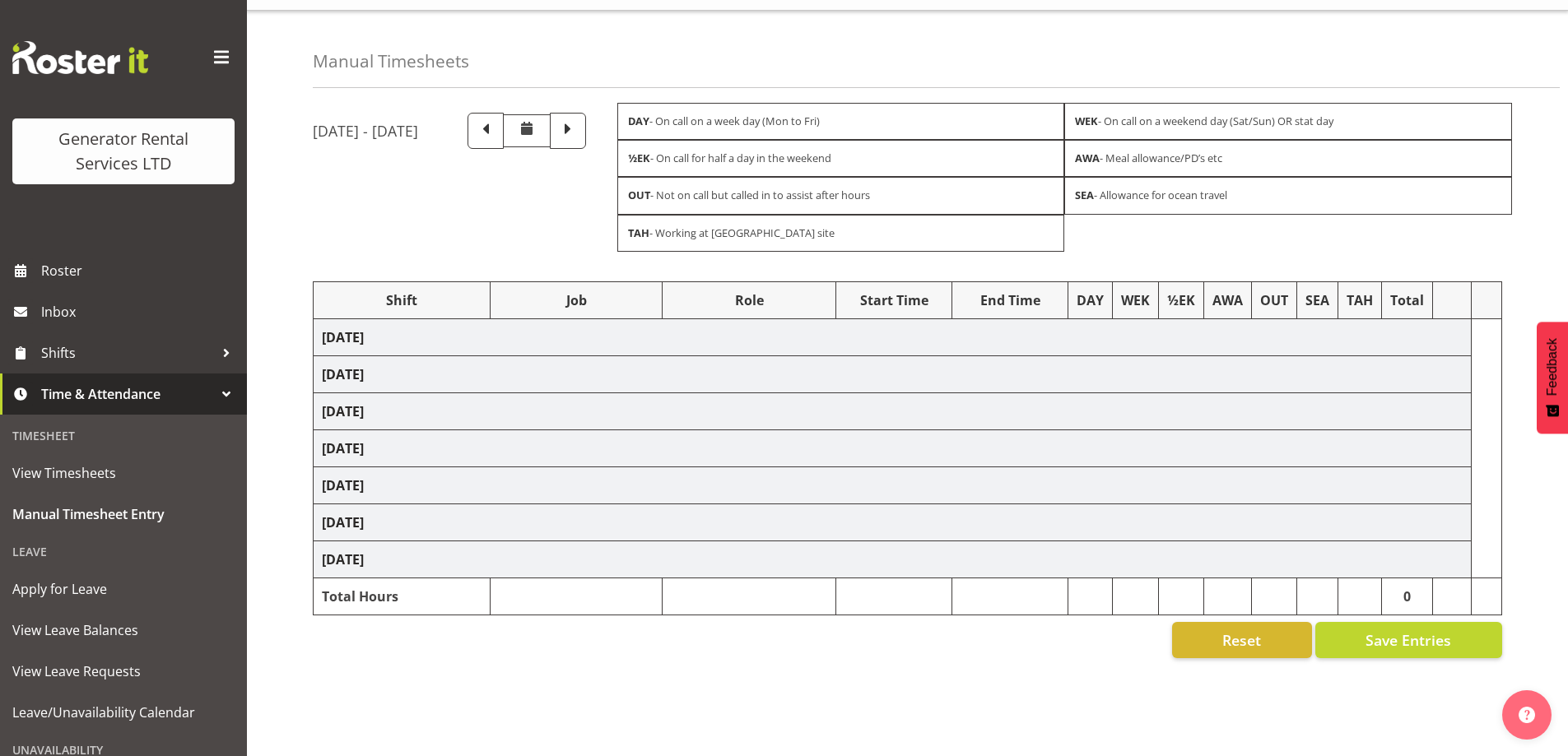
scroll to position [48, 0]
select select "24023"
select select "24858"
select select "24023"
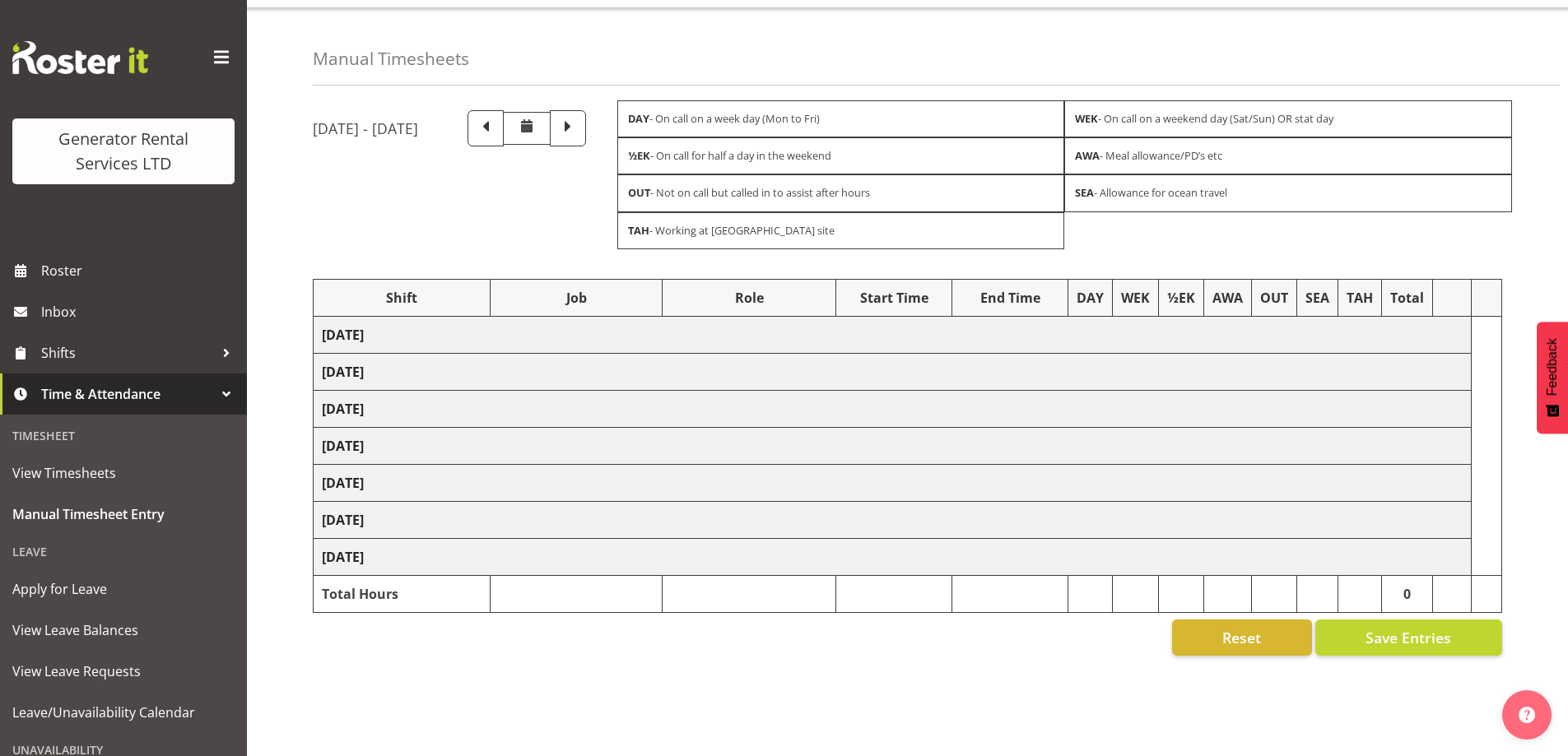
select select "24023"
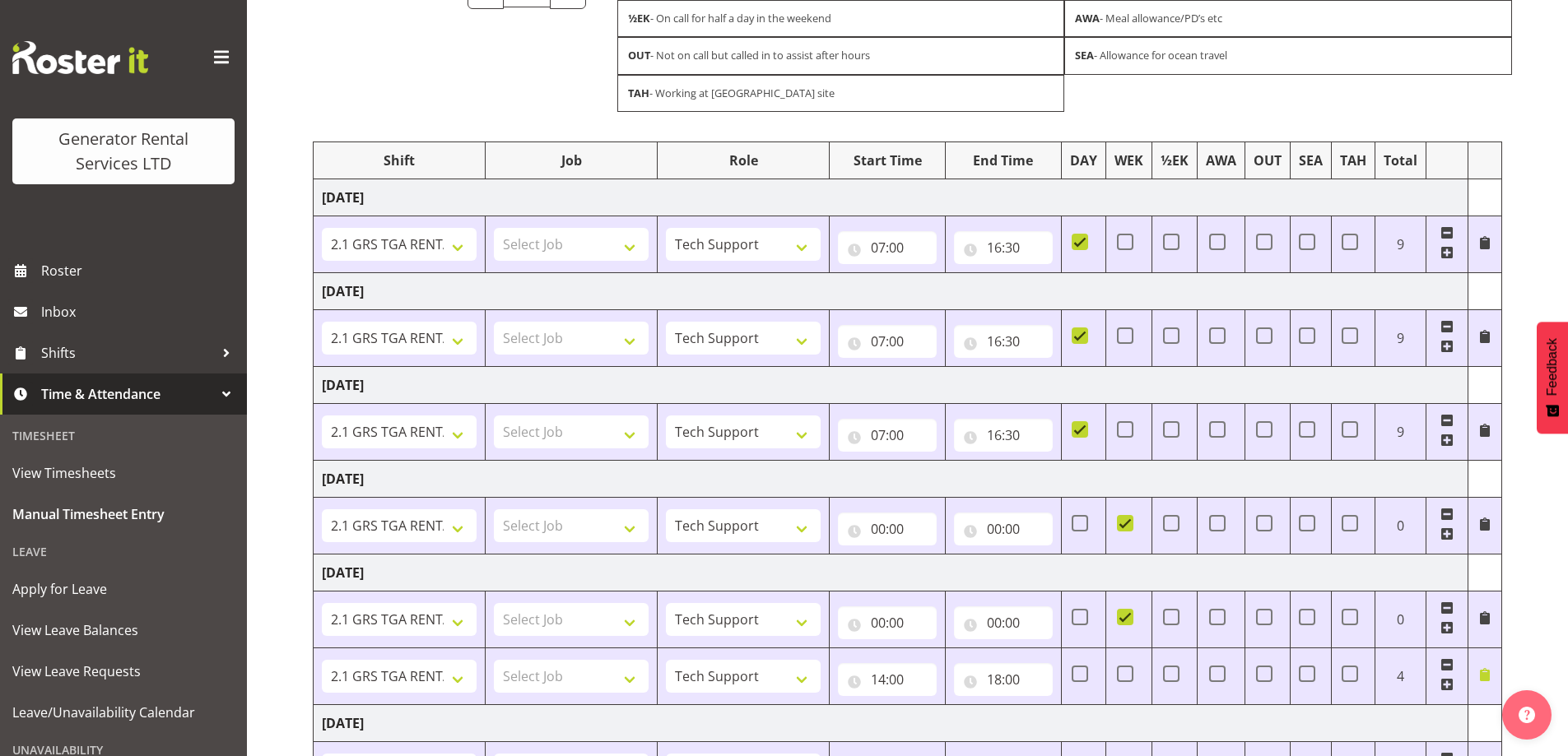
scroll to position [142, 0]
